Goal: Task Accomplishment & Management: Manage account settings

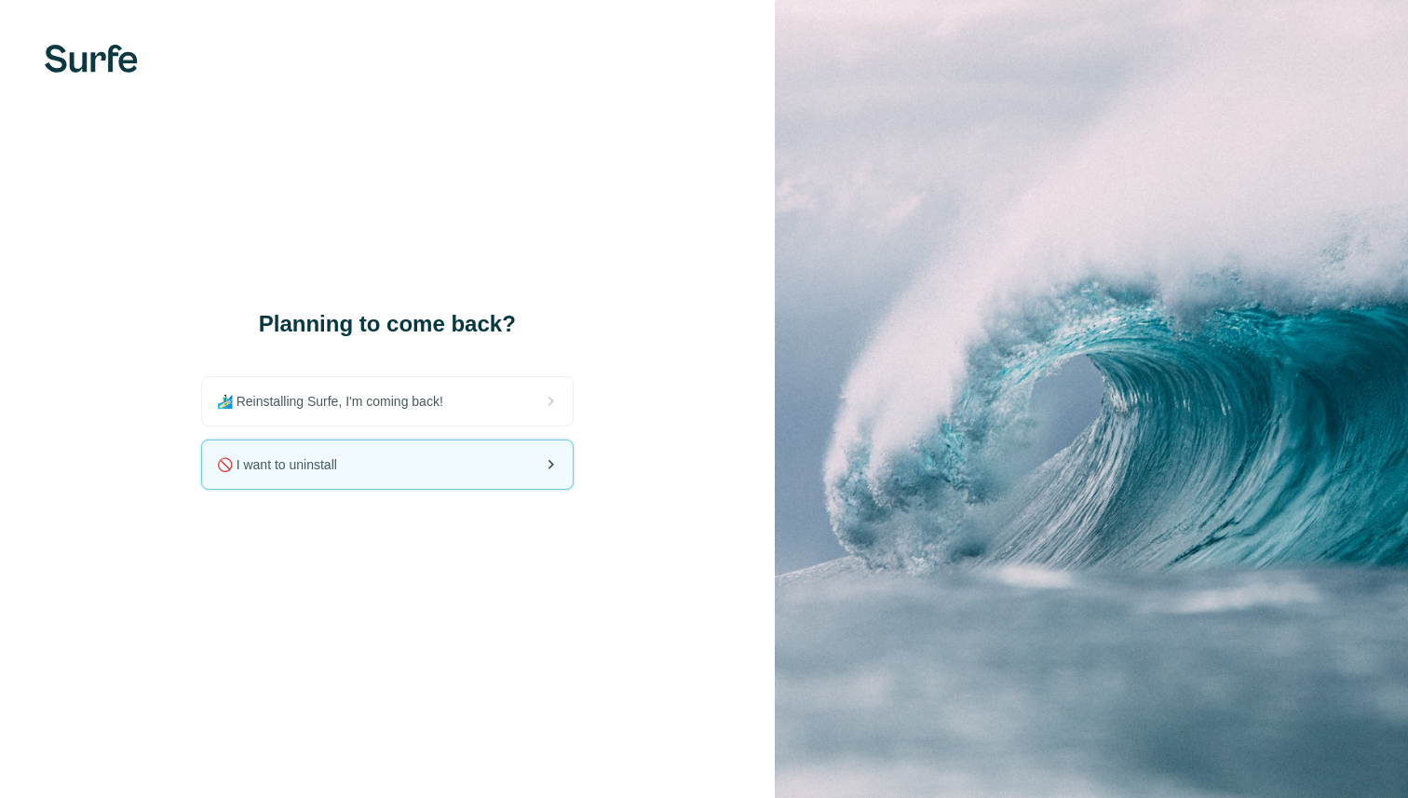
click at [360, 475] on div "🚫 I want to uninstall" at bounding box center [387, 465] width 371 height 48
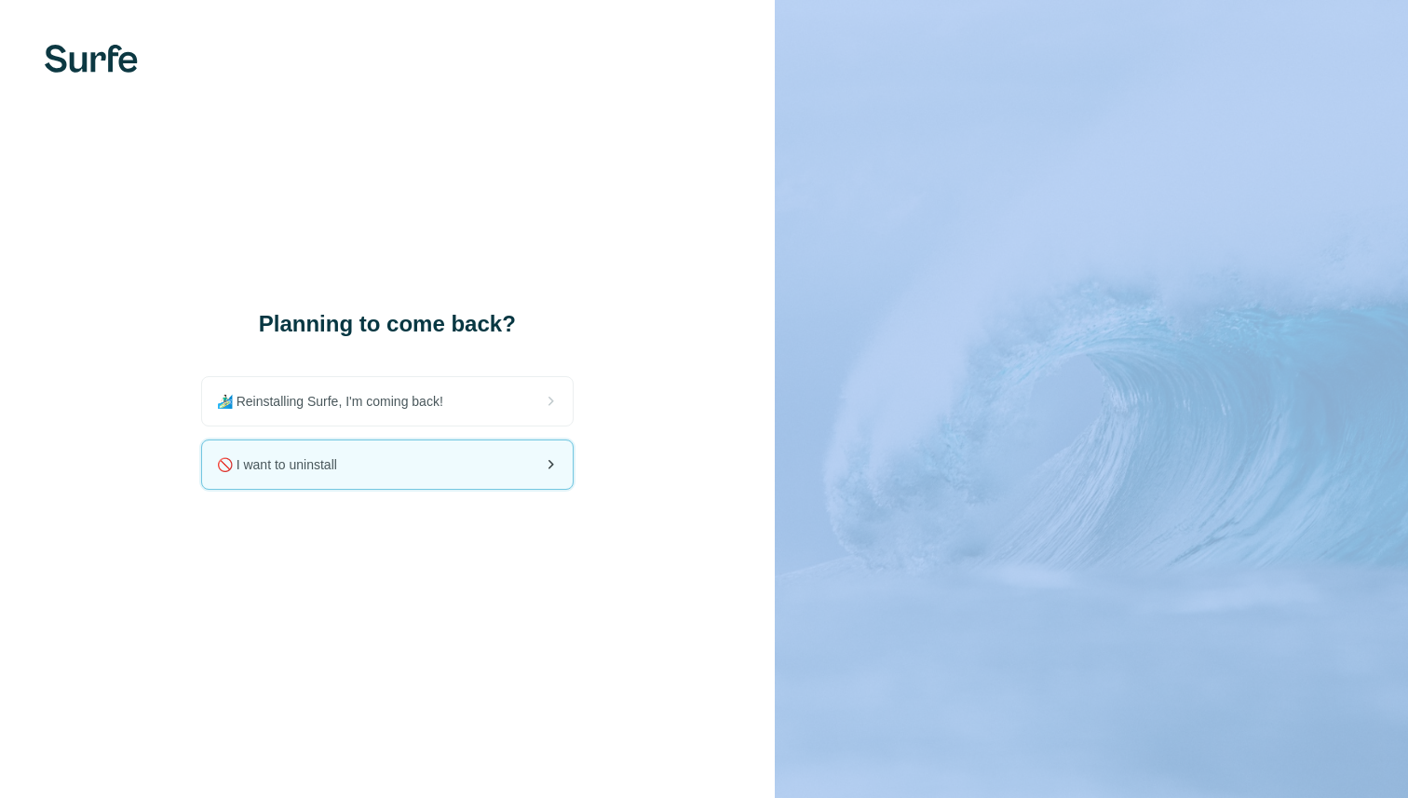
click at [360, 475] on div "🚫 I want to uninstall" at bounding box center [387, 465] width 371 height 48
